Goal: Task Accomplishment & Management: Manage account settings

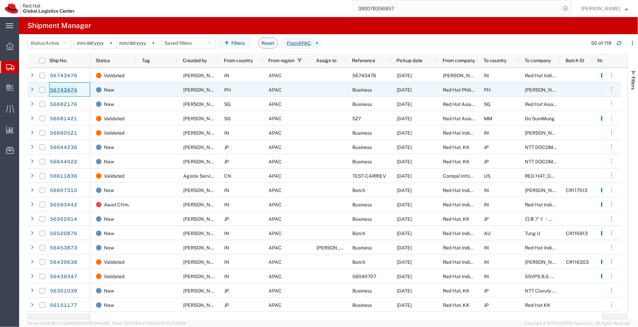
click at [71, 90] on link "56743474" at bounding box center [64, 90] width 28 height 11
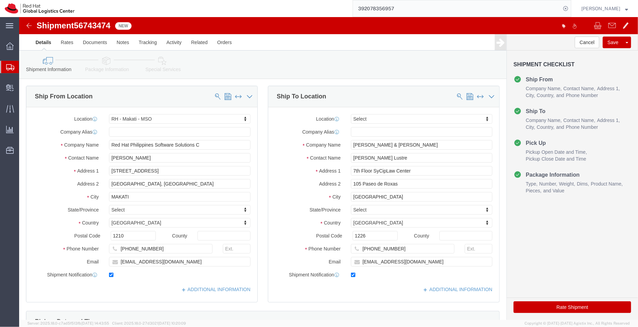
select select "56131"
select select
click button "Cancel"
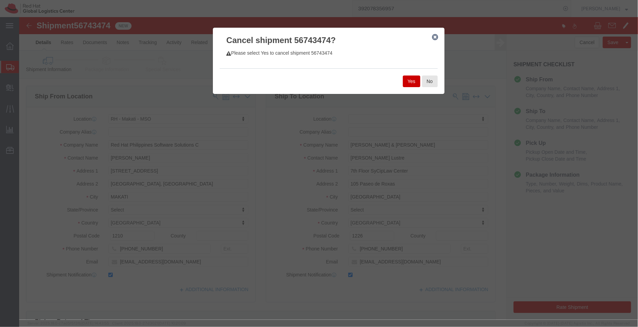
click button "Yes"
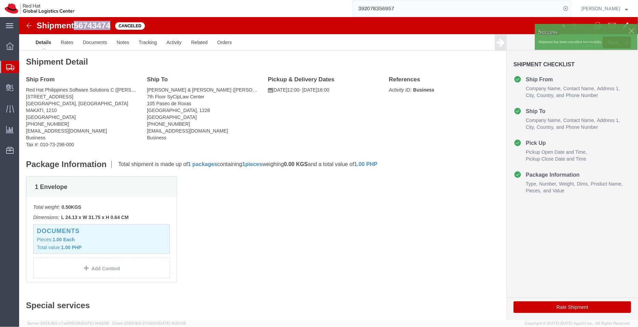
drag, startPoint x: 94, startPoint y: 6, endPoint x: 58, endPoint y: 9, distance: 36.4
click div "Shipment 56743474 Canceled"
copy span "56743474"
